Goal: Obtain resource: Download file/media

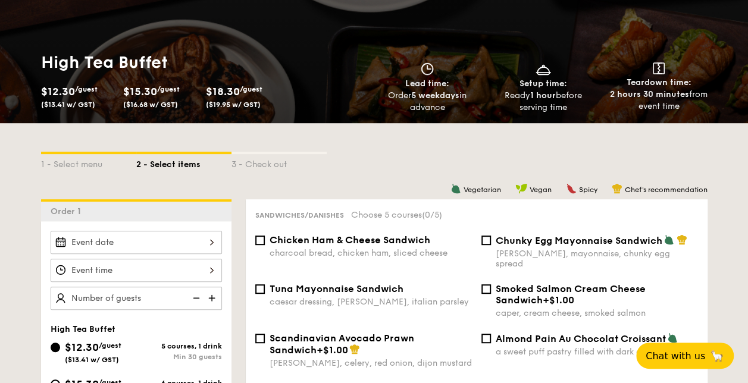
scroll to position [196, 0]
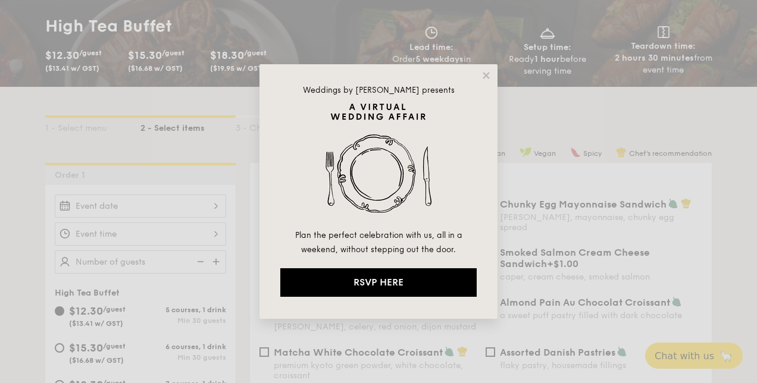
drag, startPoint x: 754, startPoint y: 51, endPoint x: 752, endPoint y: 191, distance: 139.9
click at [492, 74] on div "Weddings by Grain presents Plan the perfect celebration with us, all in a weeke…" at bounding box center [379, 191] width 238 height 255
click at [485, 77] on icon at bounding box center [486, 75] width 11 height 11
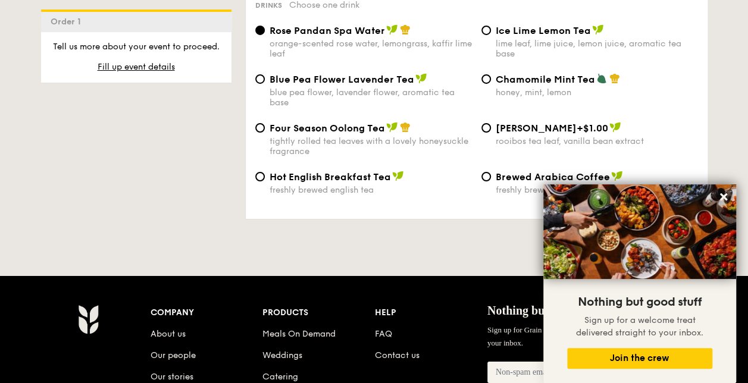
scroll to position [2062, 0]
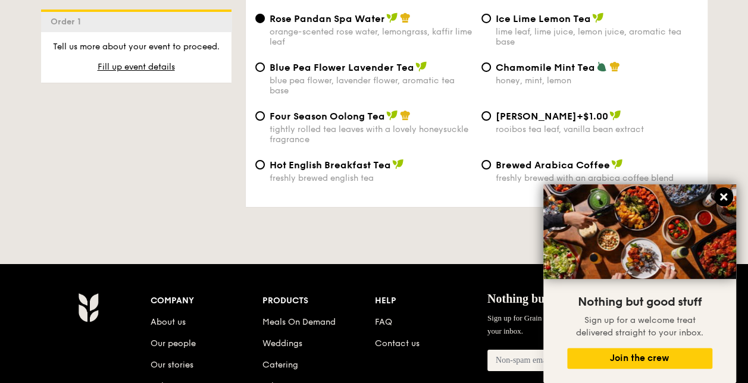
click at [722, 199] on icon at bounding box center [723, 196] width 7 height 7
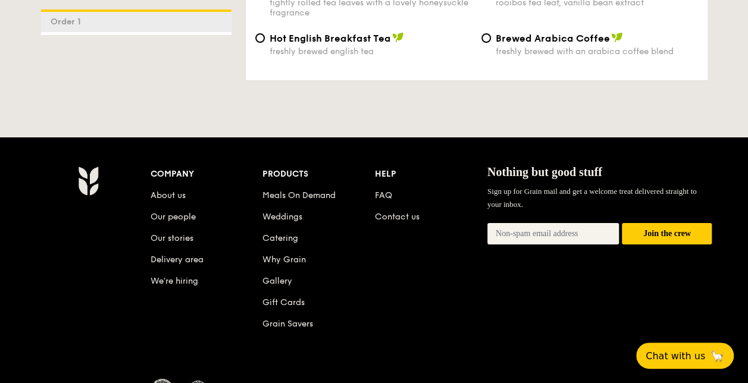
scroll to position [2241, 0]
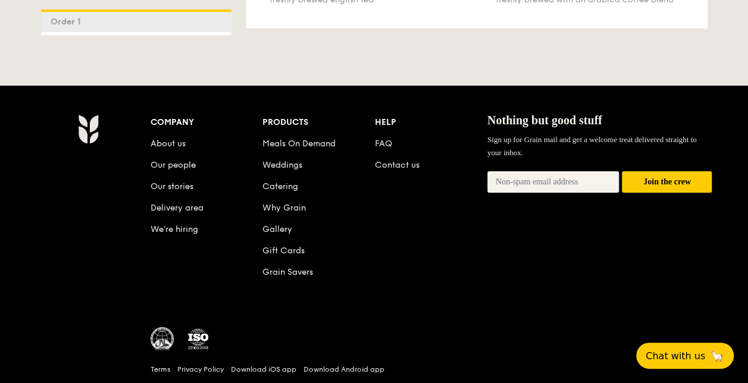
click at [167, 338] on img at bounding box center [163, 339] width 24 height 24
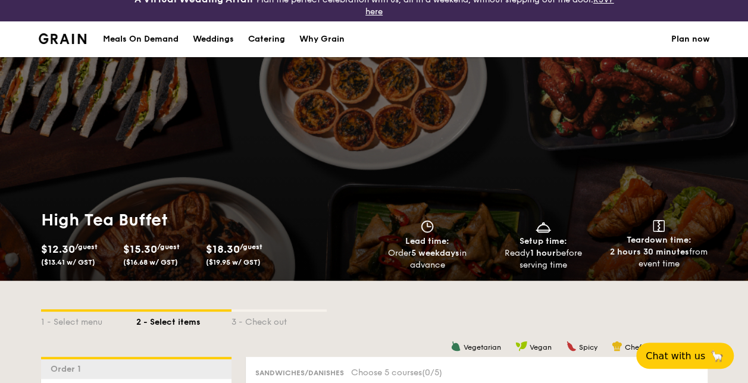
scroll to position [0, 0]
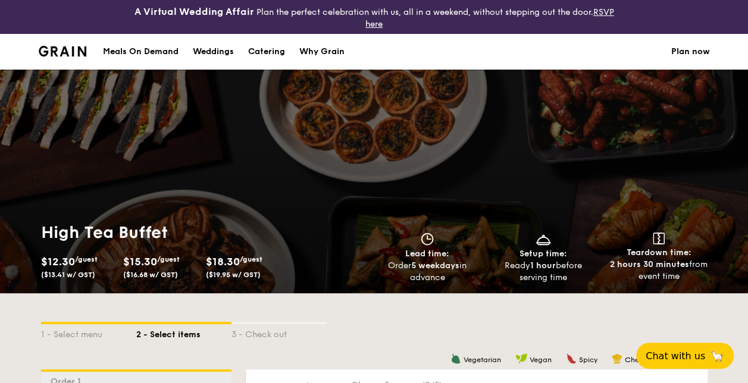
click at [139, 55] on div "Meals On Demand" at bounding box center [141, 52] width 76 height 36
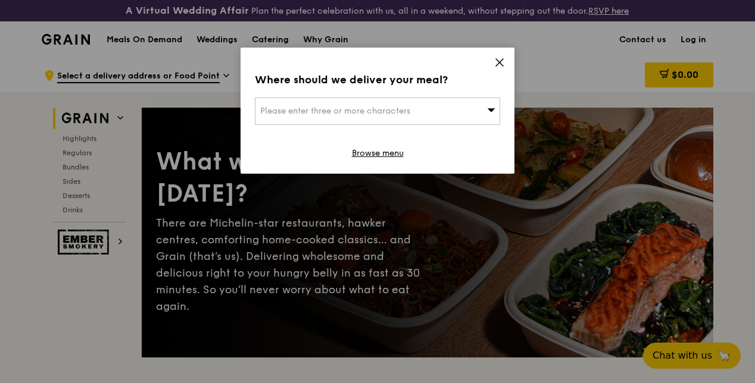
click at [504, 60] on icon at bounding box center [499, 62] width 11 height 11
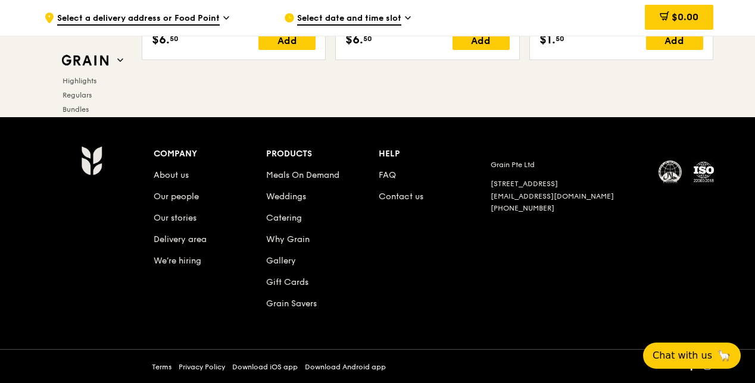
scroll to position [5002, 0]
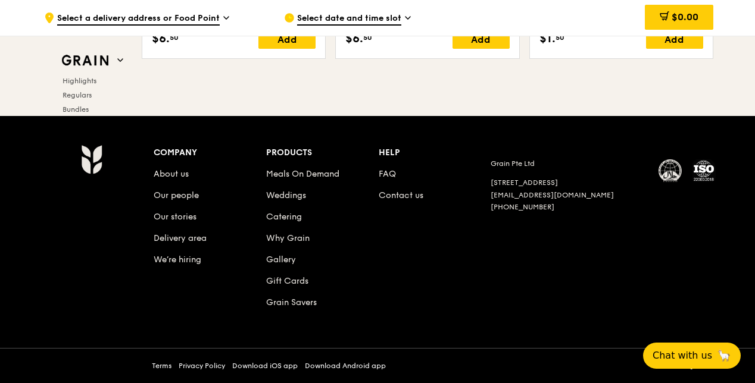
click at [671, 173] on img at bounding box center [670, 172] width 24 height 24
click at [182, 176] on link "About us" at bounding box center [171, 174] width 35 height 10
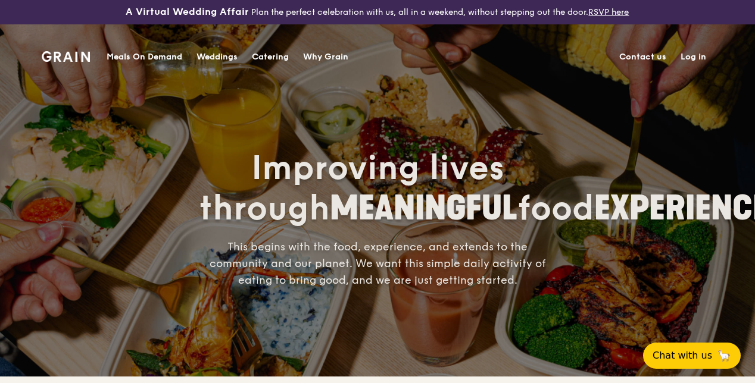
click at [264, 55] on div "Catering" at bounding box center [270, 57] width 37 height 36
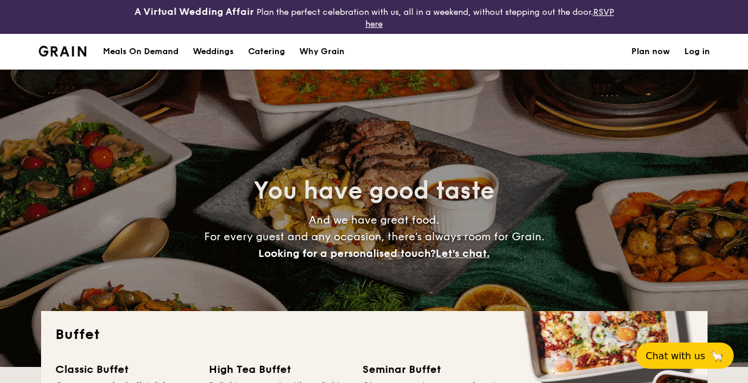
select select
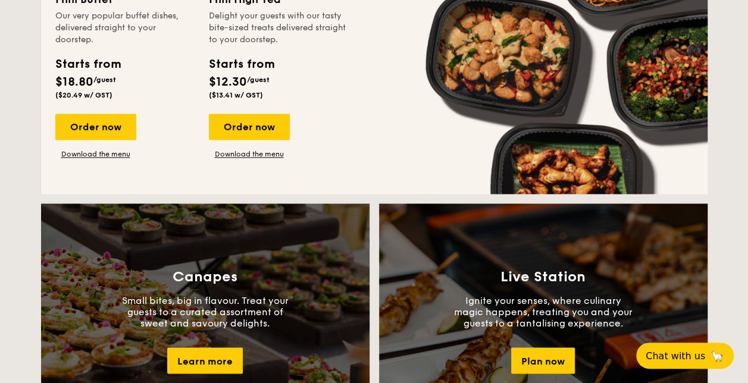
scroll to position [893, 0]
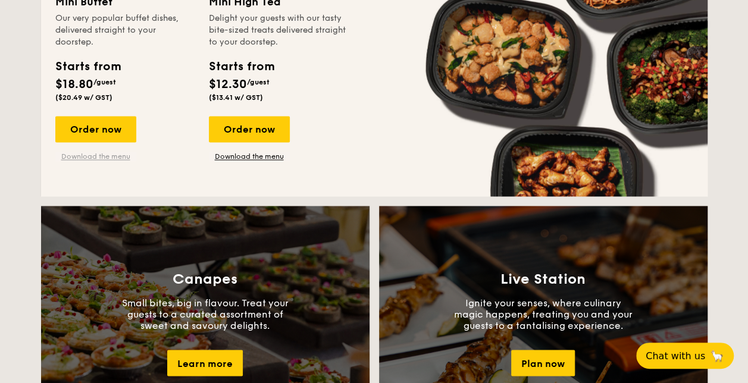
click at [107, 156] on link "Download the menu" at bounding box center [95, 157] width 81 height 10
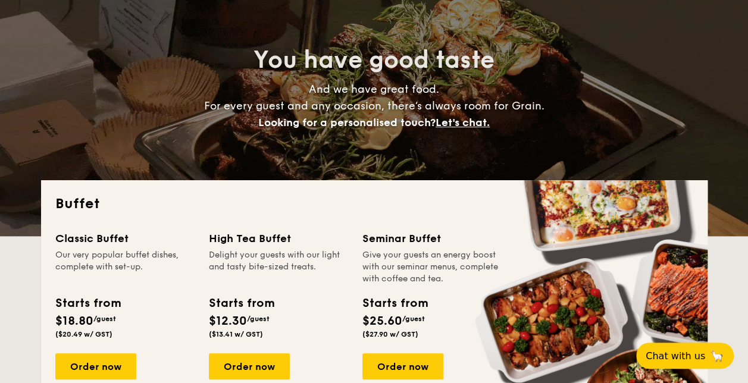
scroll to position [0, 0]
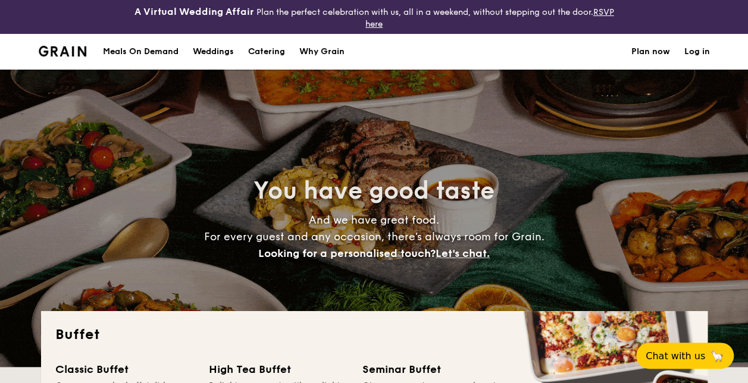
click at [68, 45] on li at bounding box center [68, 52] width 58 height 36
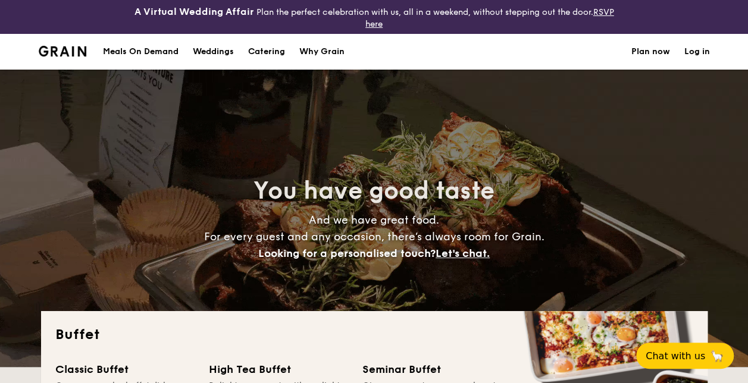
click at [344, 51] on div "Why Grain" at bounding box center [321, 52] width 45 height 36
